Goal: Transaction & Acquisition: Purchase product/service

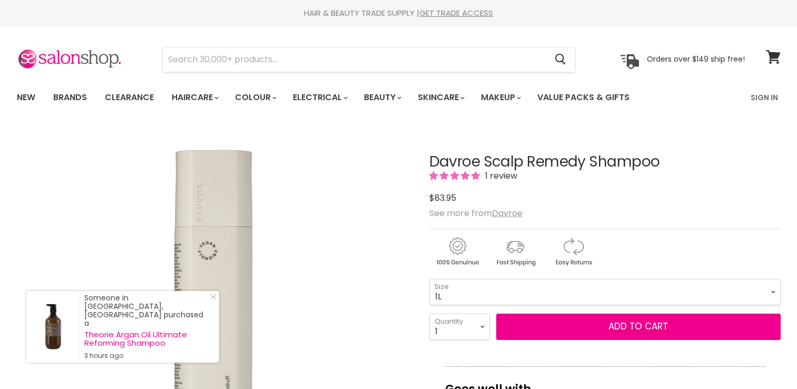
select select "1L"
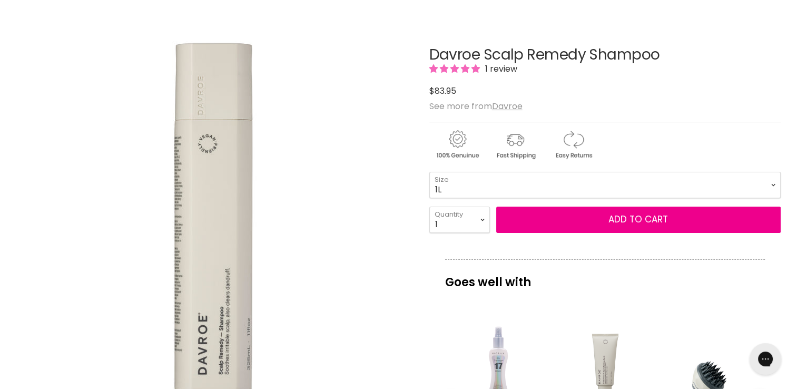
click at [475, 96] on div "Main content" at bounding box center [604, 96] width 351 height 0
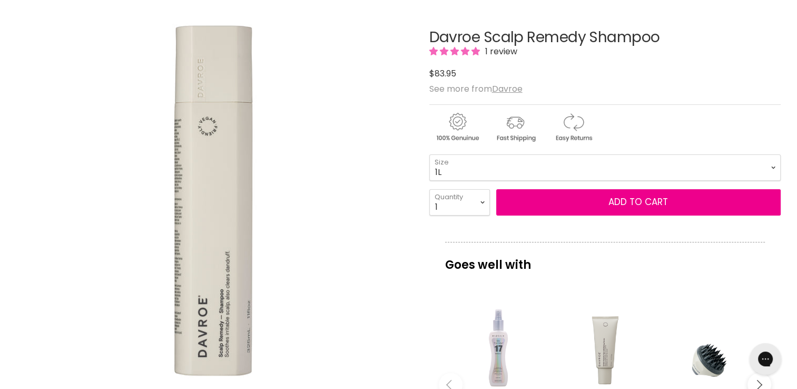
scroll to position [126, 0]
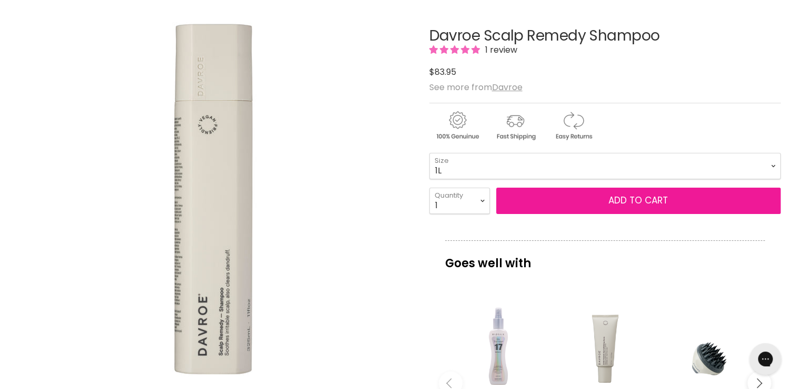
click at [612, 214] on button "Add to cart" at bounding box center [638, 200] width 284 height 26
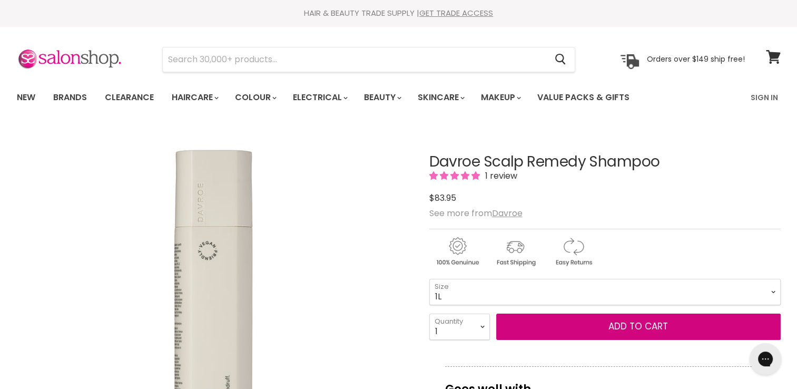
scroll to position [116, 0]
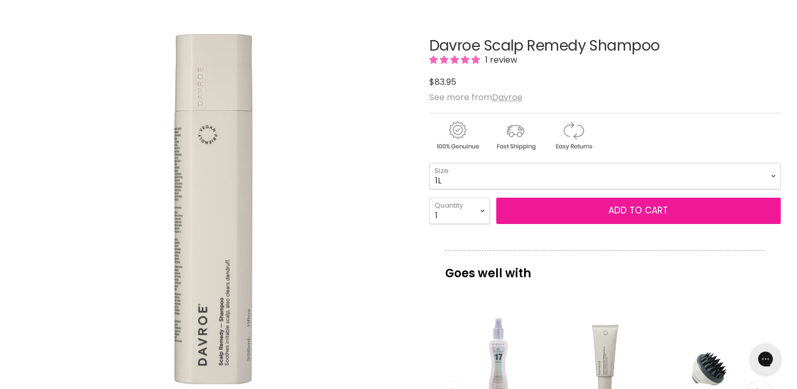
click at [560, 224] on button "Add to cart" at bounding box center [638, 210] width 284 height 26
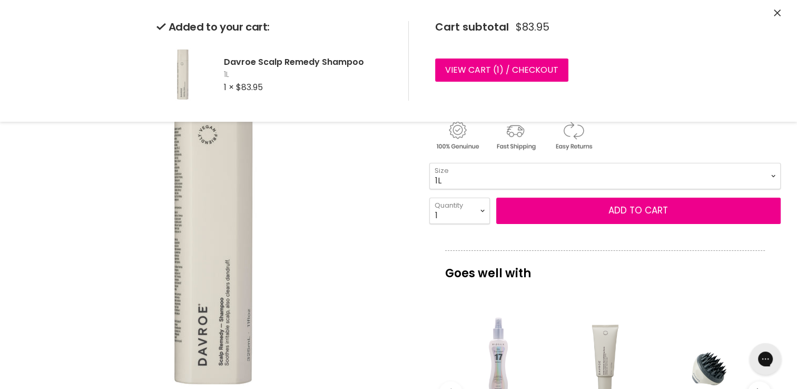
scroll to position [0, 0]
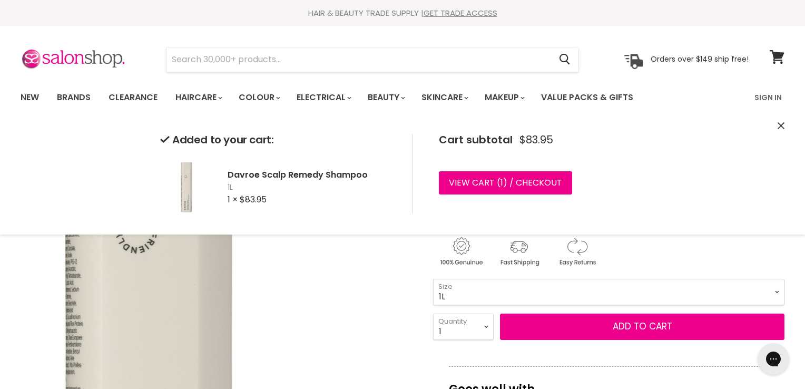
click at [286, 258] on img "Davroe Scalp Remedy Shampoo image. Click or Scroll to Zoom." at bounding box center [148, 390] width 787 height 787
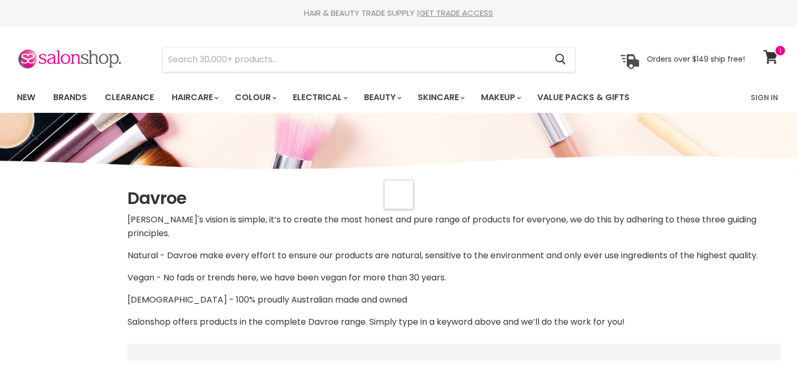
select select "manual"
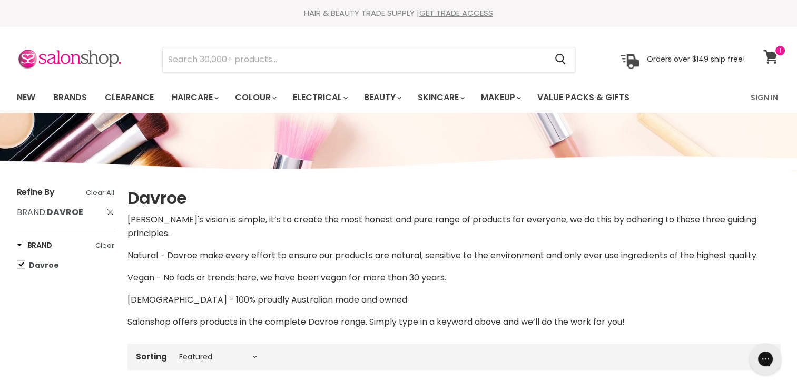
click at [772, 62] on icon at bounding box center [770, 57] width 15 height 14
select select "manual"
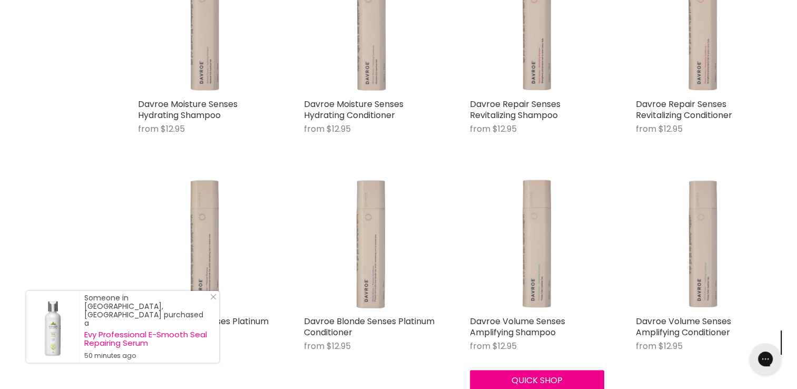
scroll to position [437, 0]
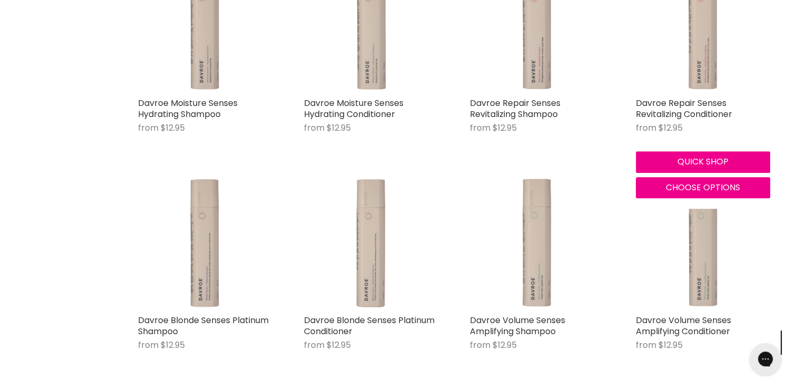
click at [675, 106] on div "Davroe Repair Senses Revitalizing Conditioner from $12.95 Davroe" at bounding box center [703, 120] width 134 height 46
click at [704, 63] on img "Main content" at bounding box center [703, 25] width 134 height 134
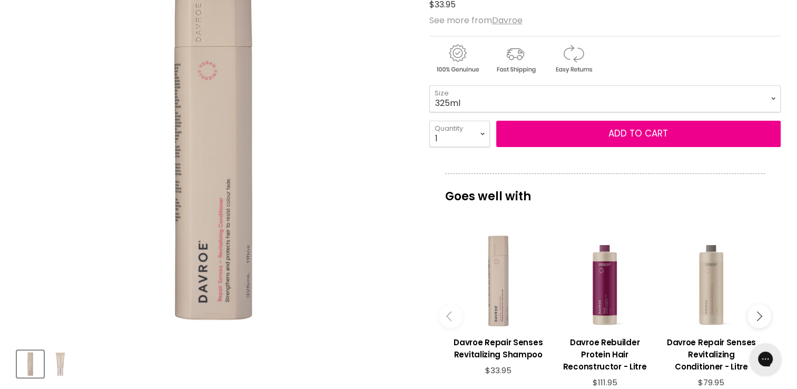
scroll to position [181, 0]
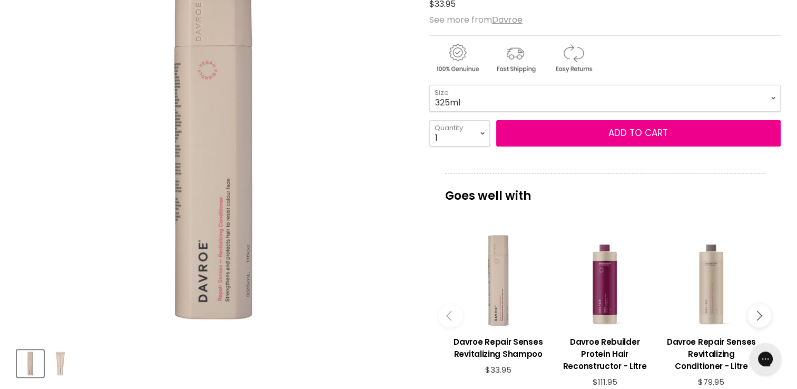
click at [584, 111] on select "325ml 100ml" at bounding box center [604, 98] width 351 height 26
click at [674, 59] on div "Main content" at bounding box center [604, 55] width 351 height 41
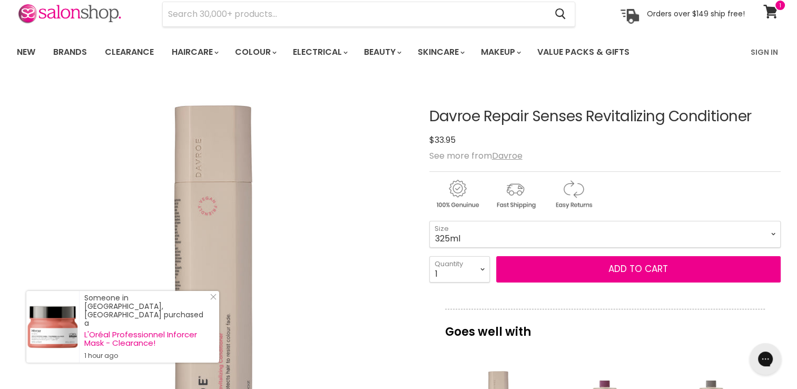
scroll to position [45, 0]
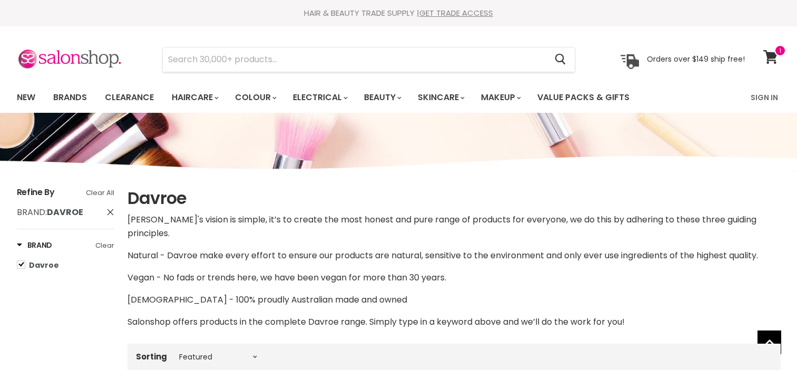
select select "manual"
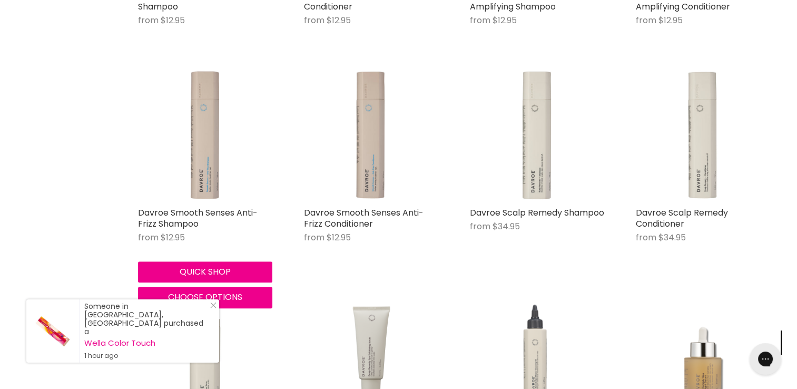
scroll to position [762, 0]
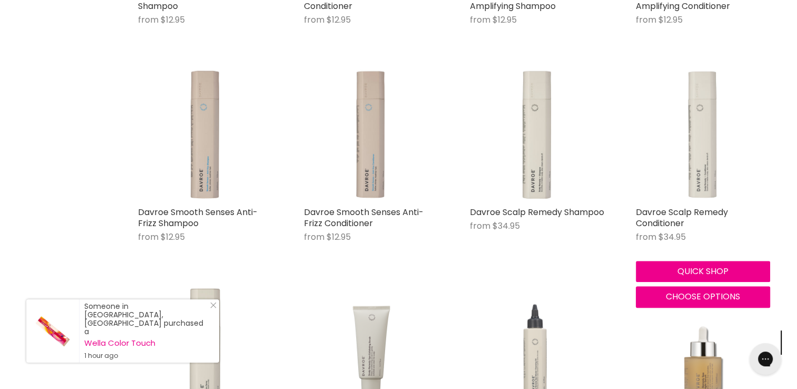
click at [689, 138] on img "Main content" at bounding box center [703, 134] width 134 height 134
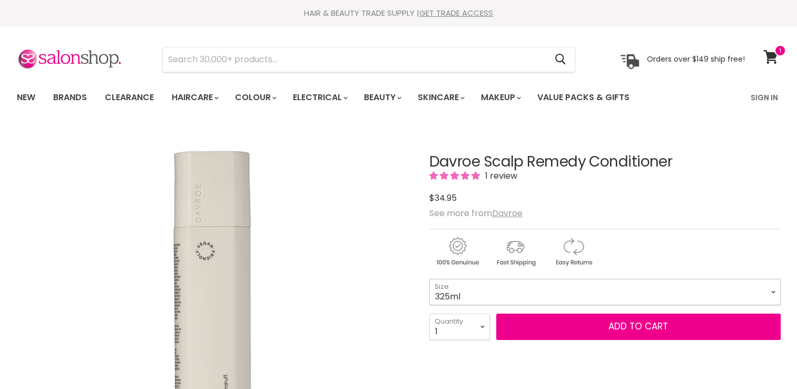
click at [497, 281] on select "325ml 1L" at bounding box center [604, 292] width 351 height 26
click at [429, 300] on select "325ml 1L" at bounding box center [604, 292] width 351 height 26
select select "1L"
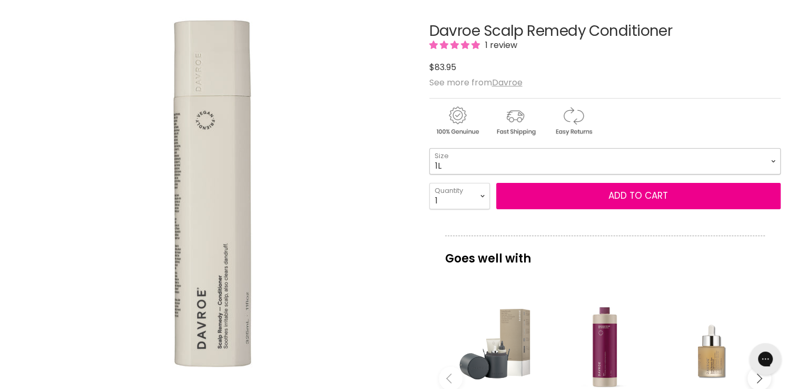
scroll to position [131, 0]
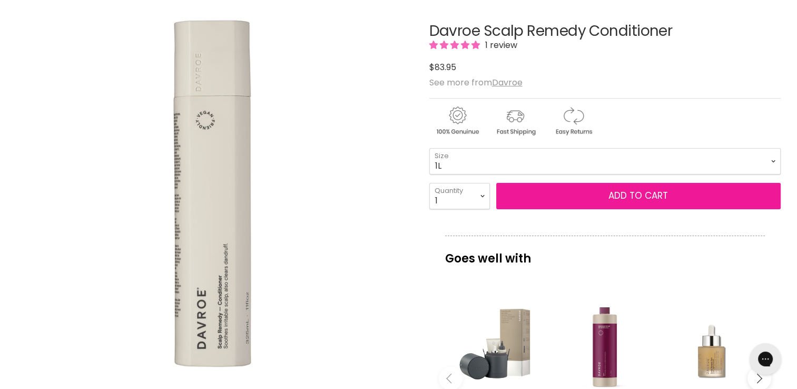
click at [593, 192] on button "Add to cart" at bounding box center [638, 196] width 284 height 26
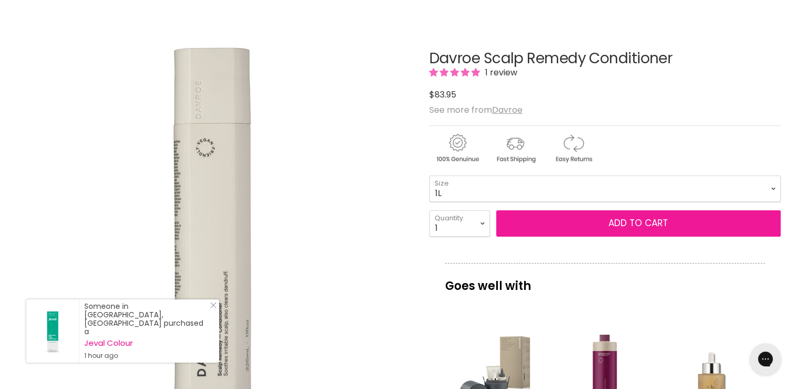
scroll to position [102, 0]
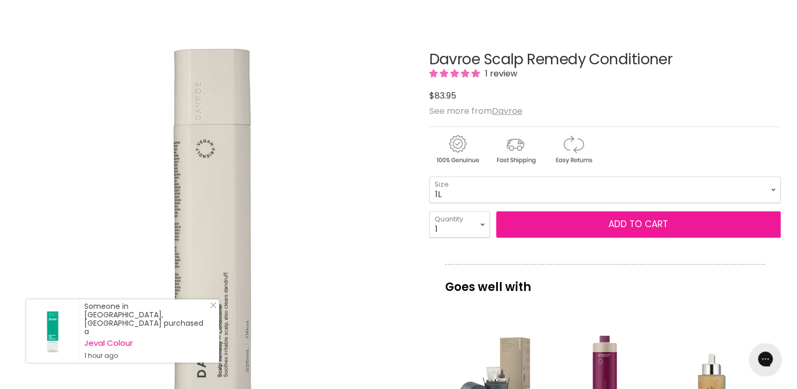
click at [592, 238] on button "Add to cart" at bounding box center [638, 224] width 284 height 26
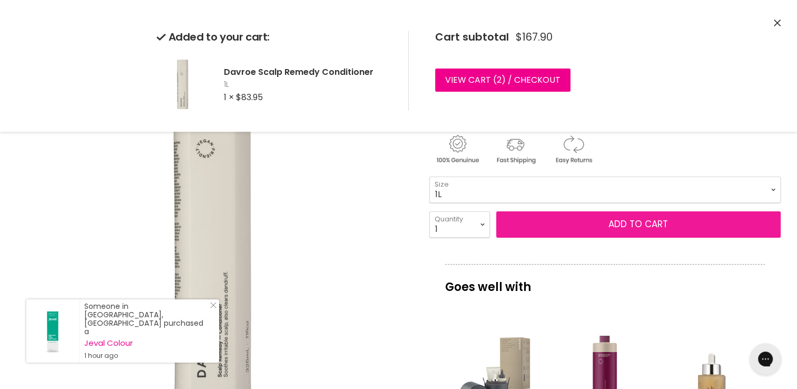
scroll to position [0, 0]
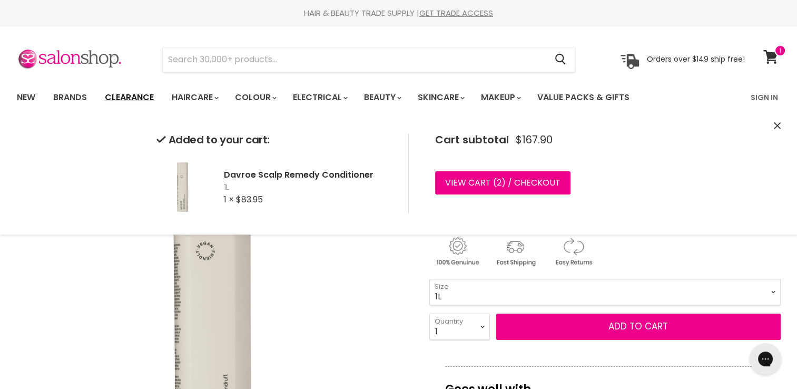
click at [134, 97] on link "Clearance" at bounding box center [129, 97] width 65 height 22
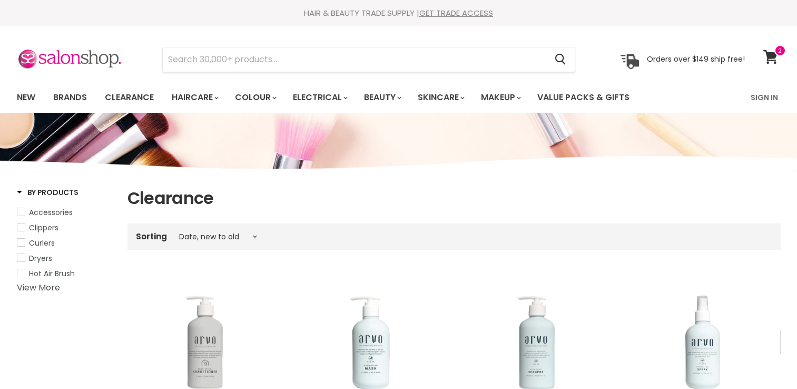
select select "created-descending"
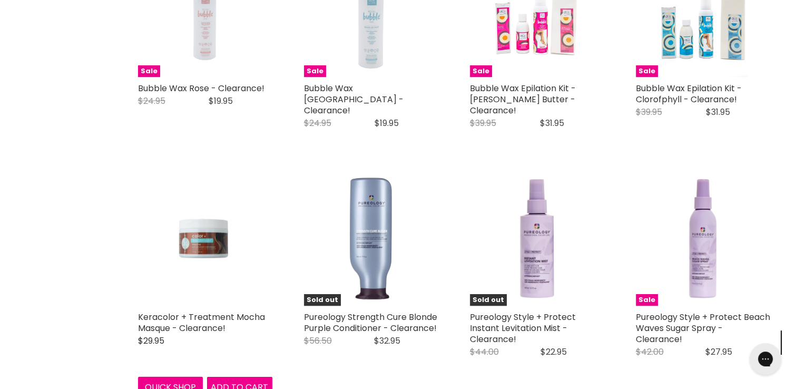
scroll to position [2072, 0]
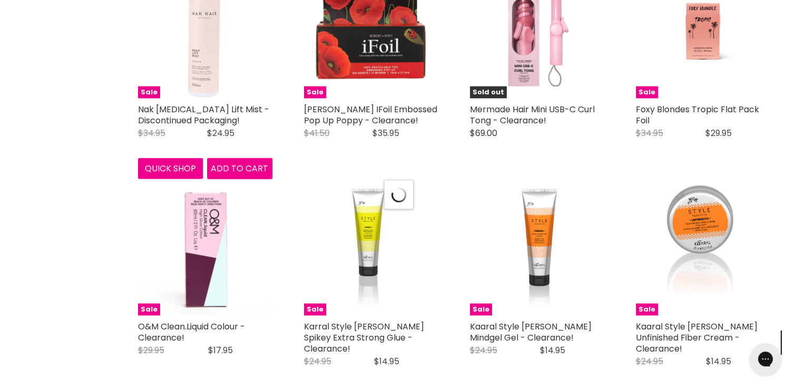
select select "created-descending"
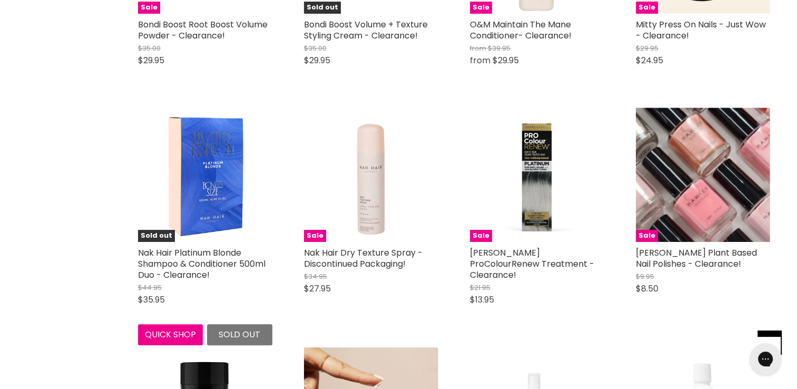
scroll to position [4225, 0]
